Goal: Task Accomplishment & Management: Manage account settings

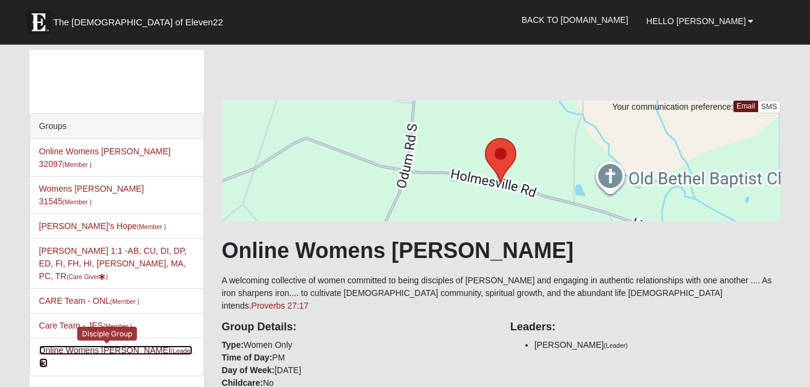
click at [128, 346] on link "Online Womens [PERSON_NAME] (Leader )" at bounding box center [116, 357] width 154 height 22
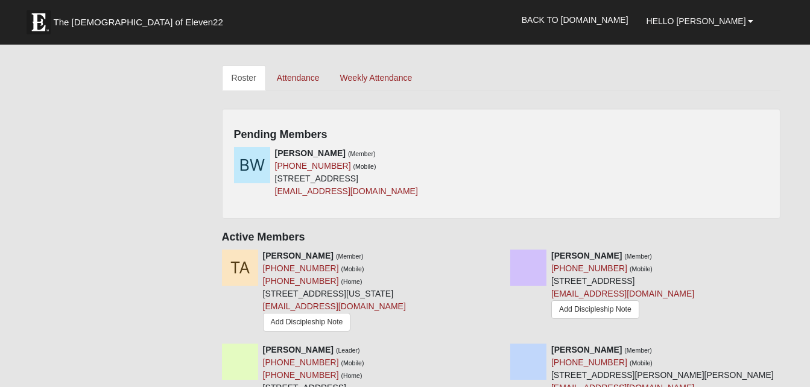
scroll to position [525, 0]
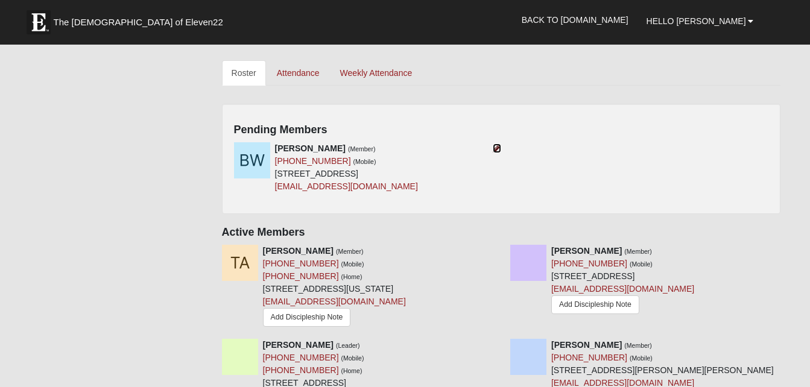
click at [493, 144] on icon at bounding box center [497, 148] width 8 height 8
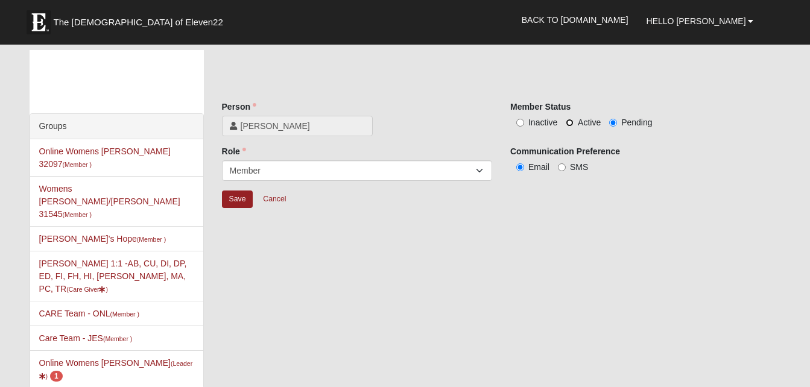
click at [571, 124] on input "Active" at bounding box center [570, 123] width 8 height 8
radio input "true"
click at [250, 198] on input "Save" at bounding box center [237, 199] width 31 height 17
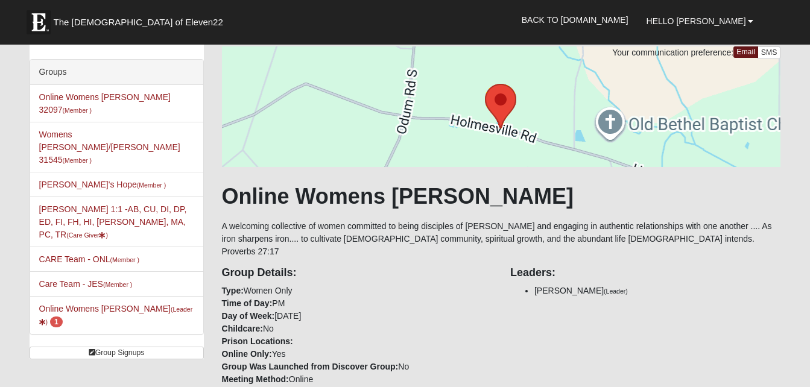
scroll to position [48, 0]
